Goal: Navigation & Orientation: Go to known website

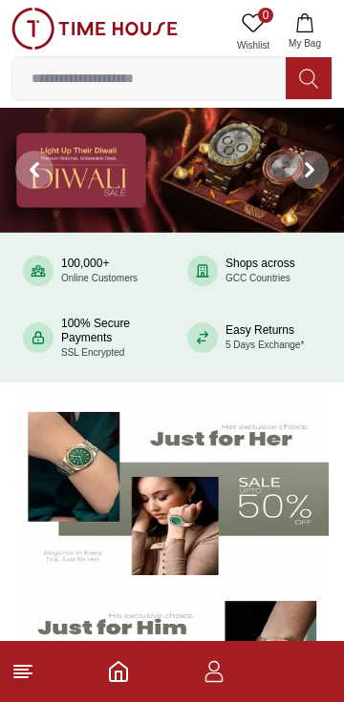
click at [36, 701] on footer at bounding box center [172, 671] width 344 height 61
click at [24, 678] on line at bounding box center [20, 678] width 13 height 0
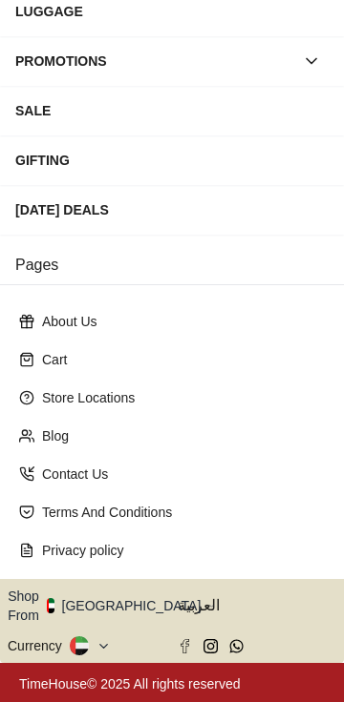
scroll to position [362, 0]
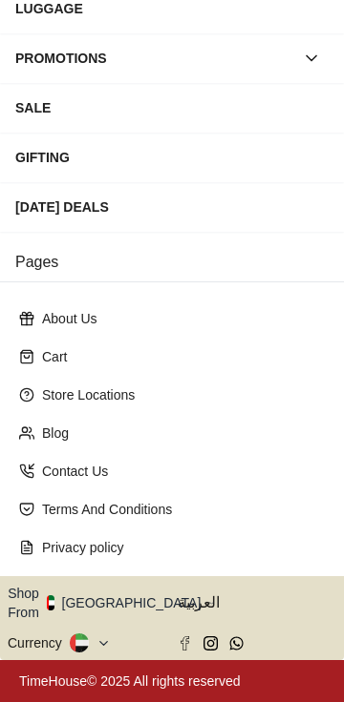
click at [122, 607] on button "Shop From [GEOGRAPHIC_DATA]" at bounding box center [111, 603] width 207 height 38
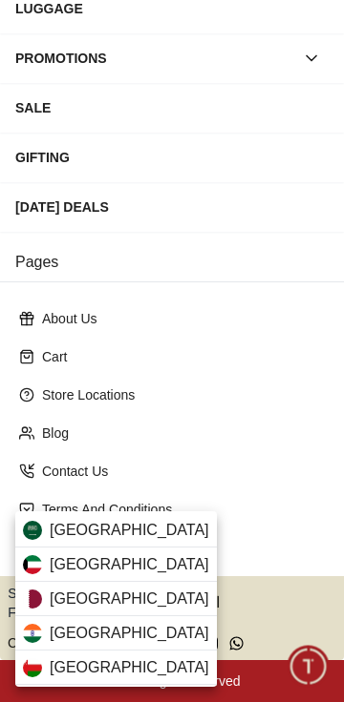
click at [91, 528] on span "[GEOGRAPHIC_DATA]" at bounding box center [129, 530] width 159 height 23
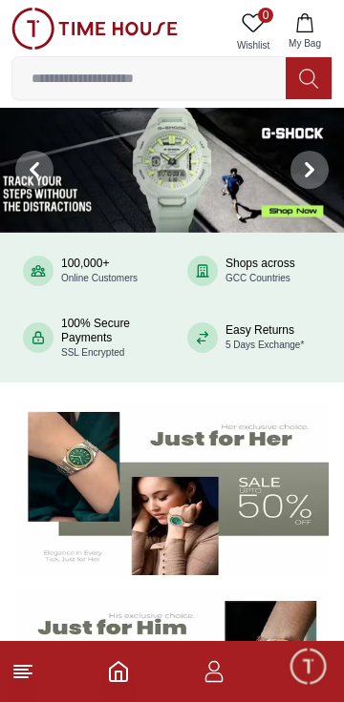
click at [297, 674] on span "Minimize live chat window" at bounding box center [307, 665] width 55 height 55
